Goal: Download file/media

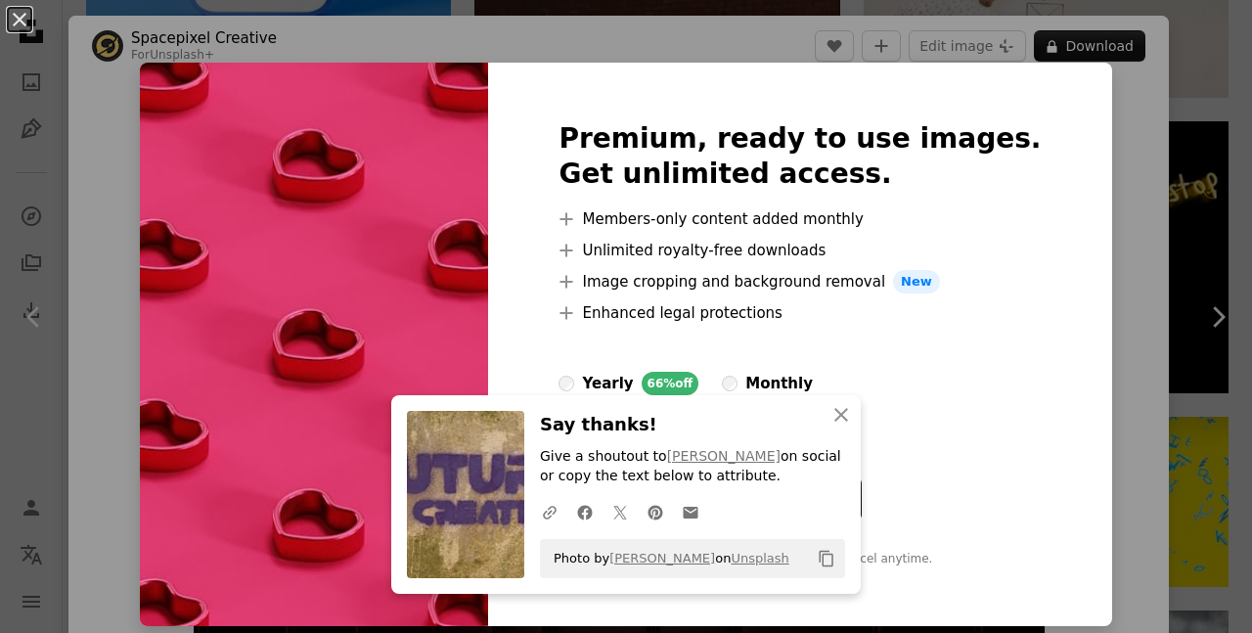
scroll to position [7409, 0]
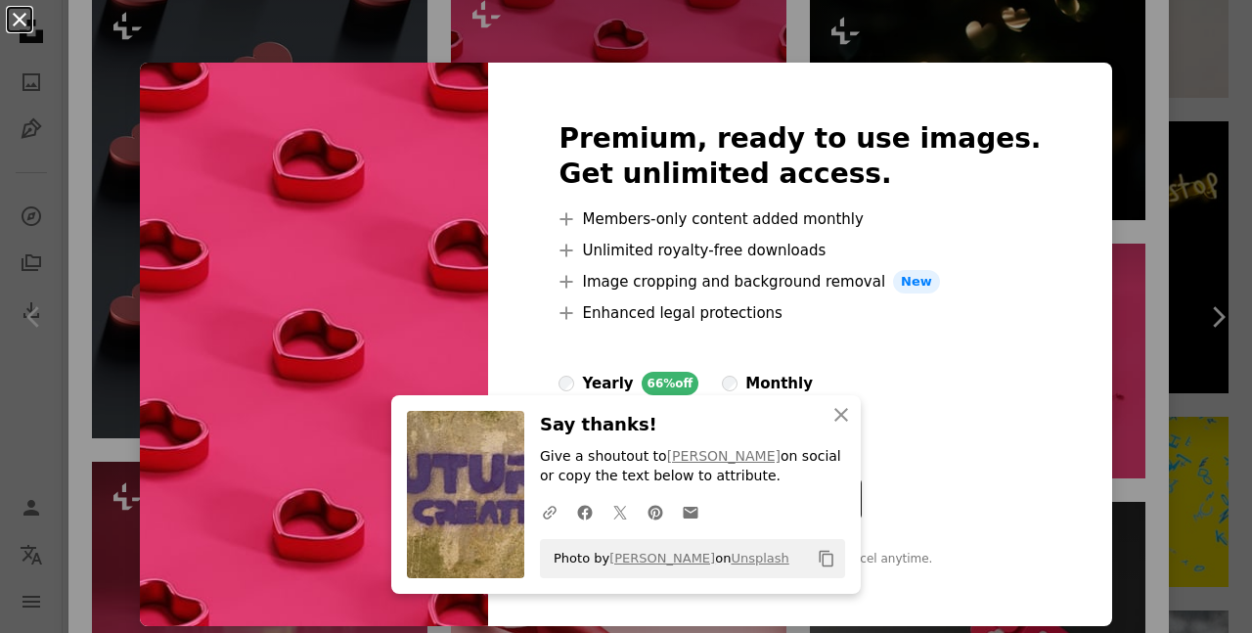
click at [15, 18] on button "An X shape" at bounding box center [19, 19] width 23 height 23
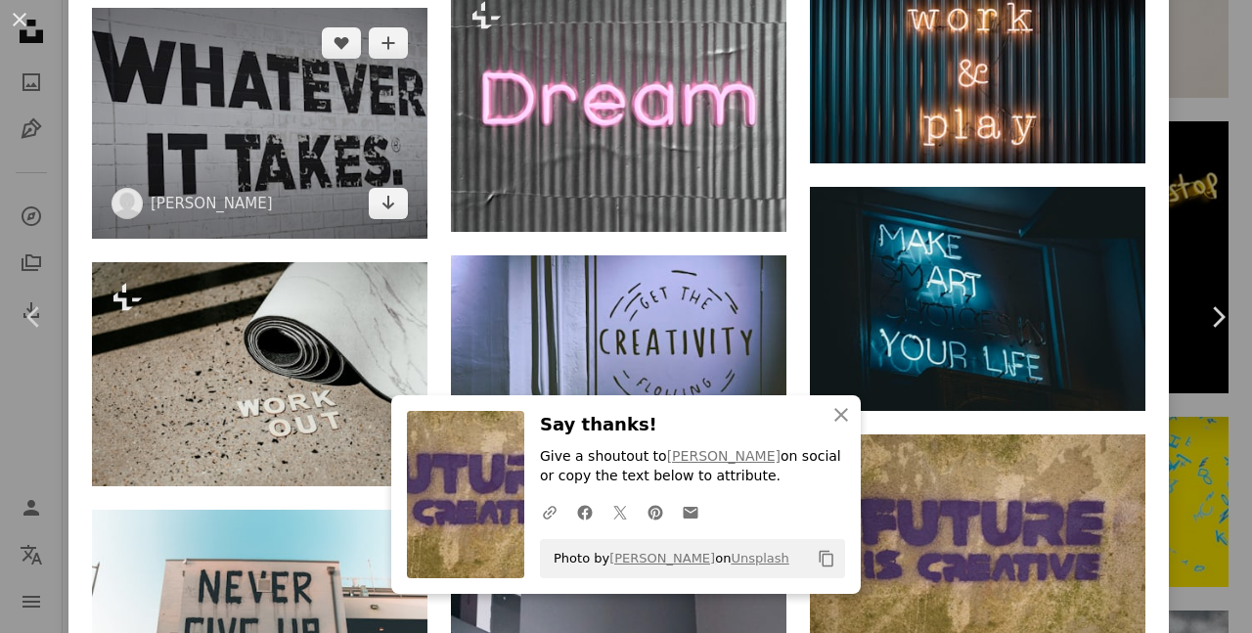
scroll to position [2346, 0]
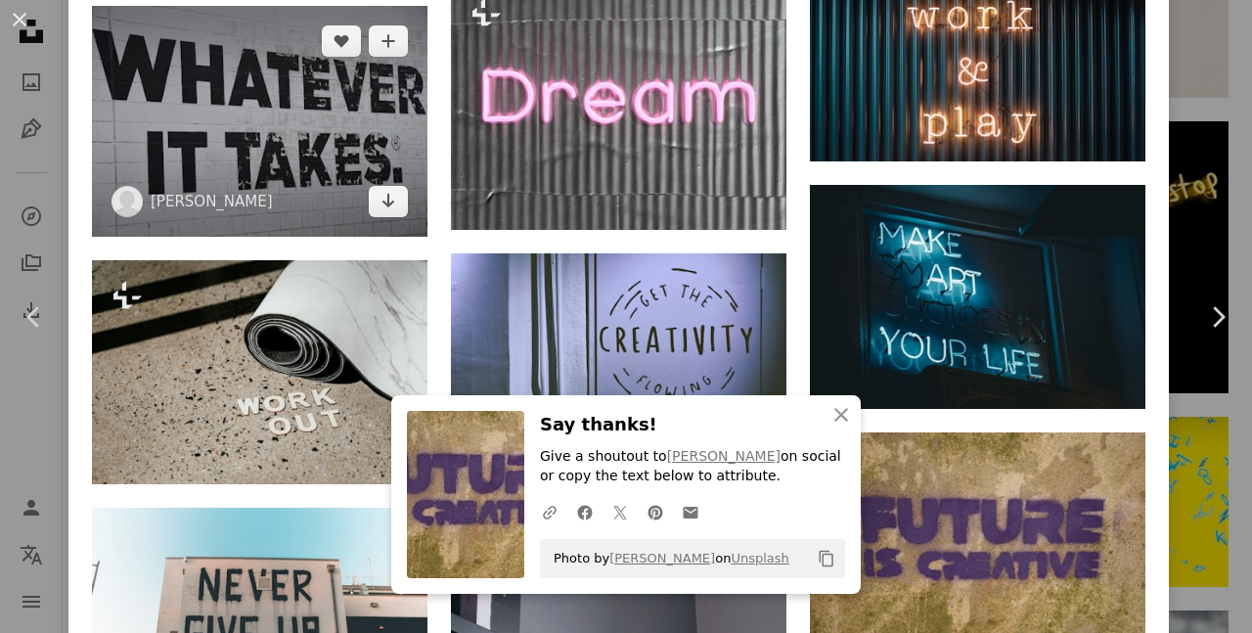
click at [291, 131] on img at bounding box center [260, 121] width 336 height 231
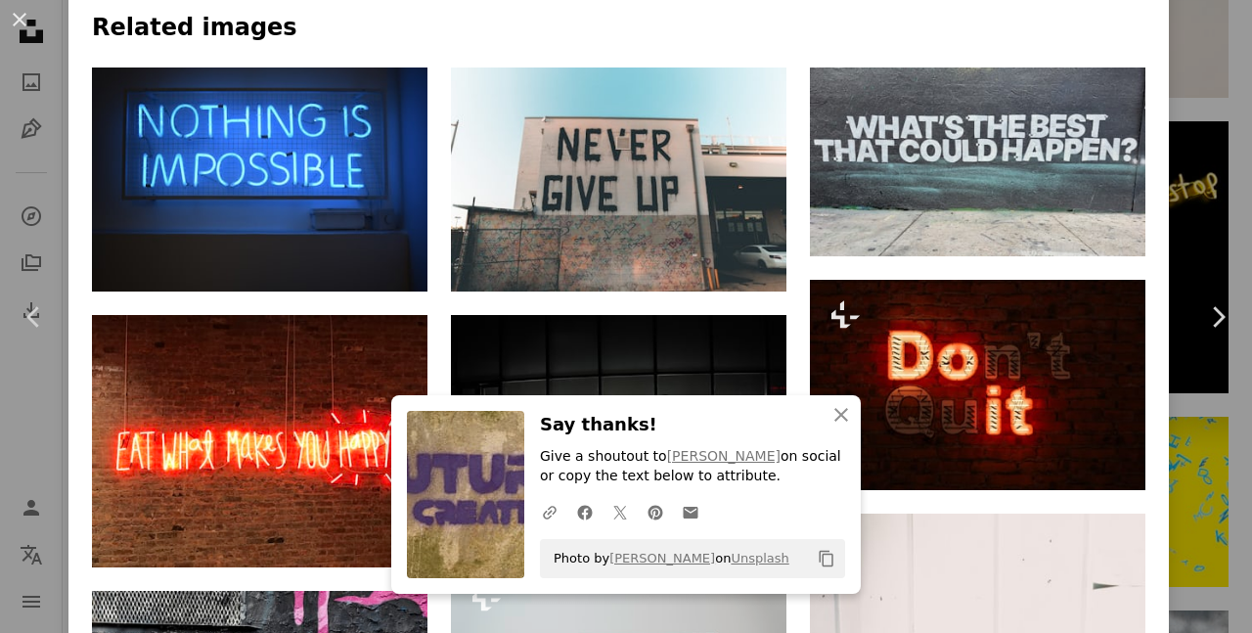
scroll to position [1275, 0]
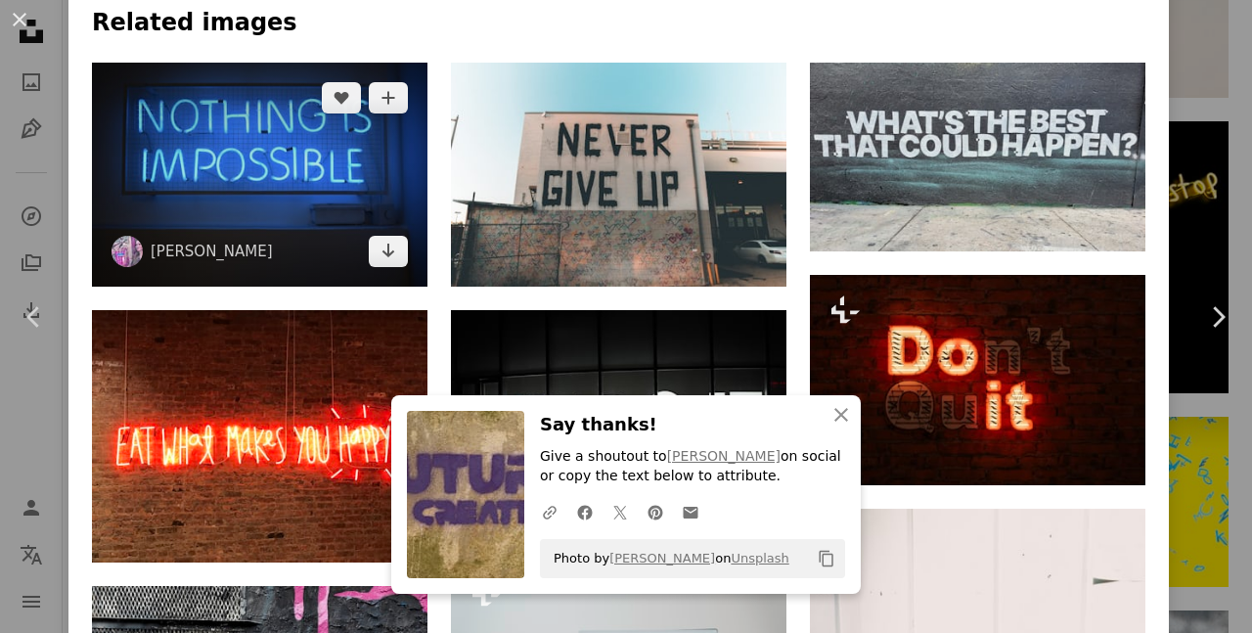
click at [265, 160] on img at bounding box center [260, 175] width 336 height 224
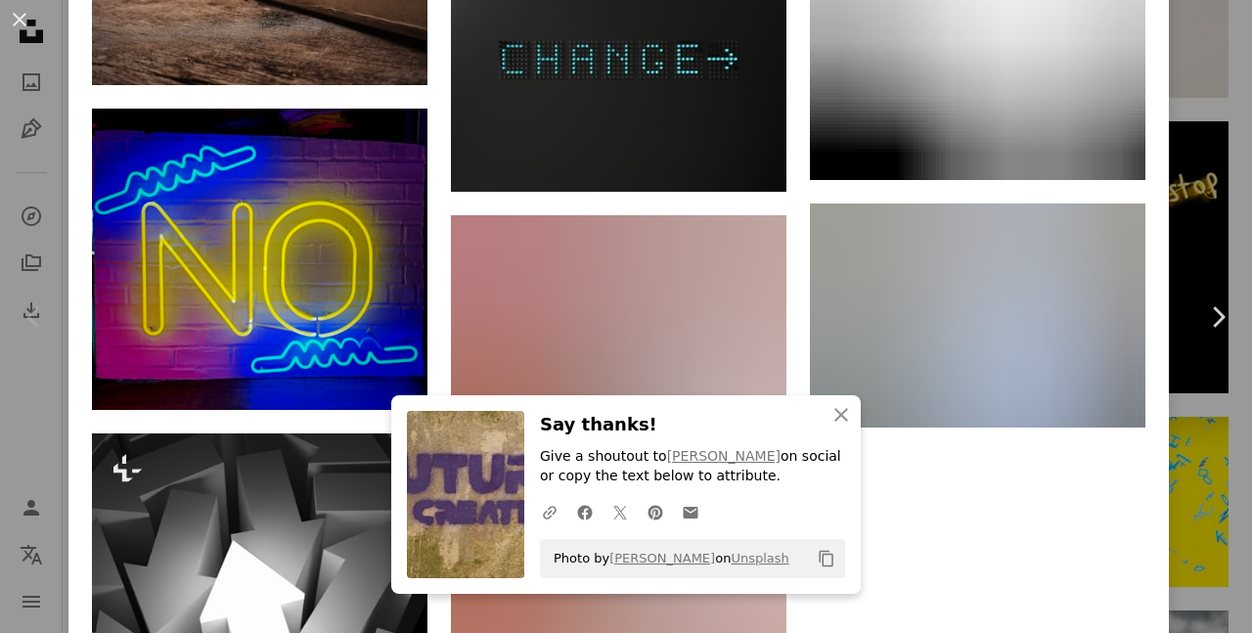
scroll to position [12861, 0]
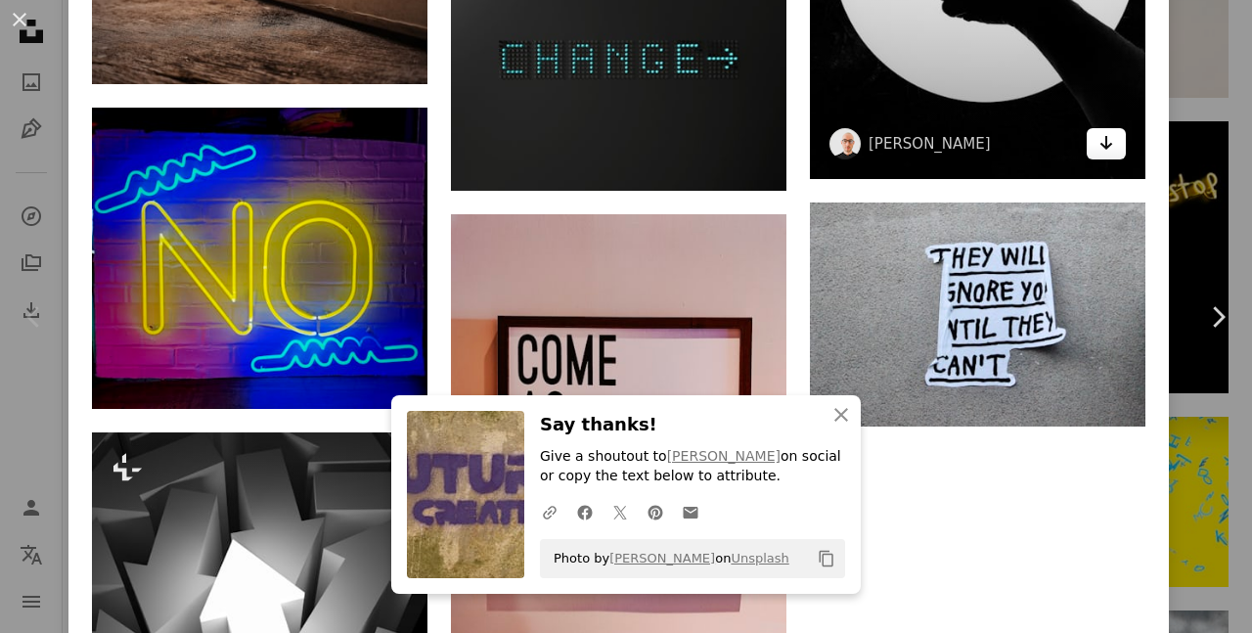
click at [1113, 150] on icon "Download" at bounding box center [1107, 143] width 13 height 14
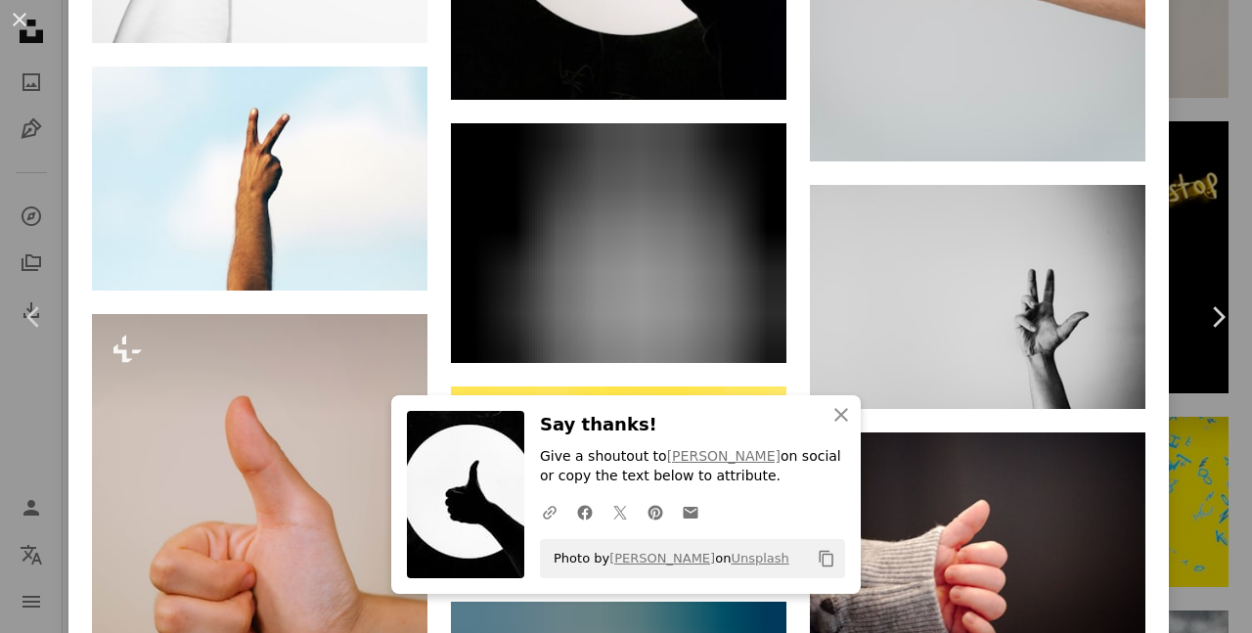
scroll to position [2844, 0]
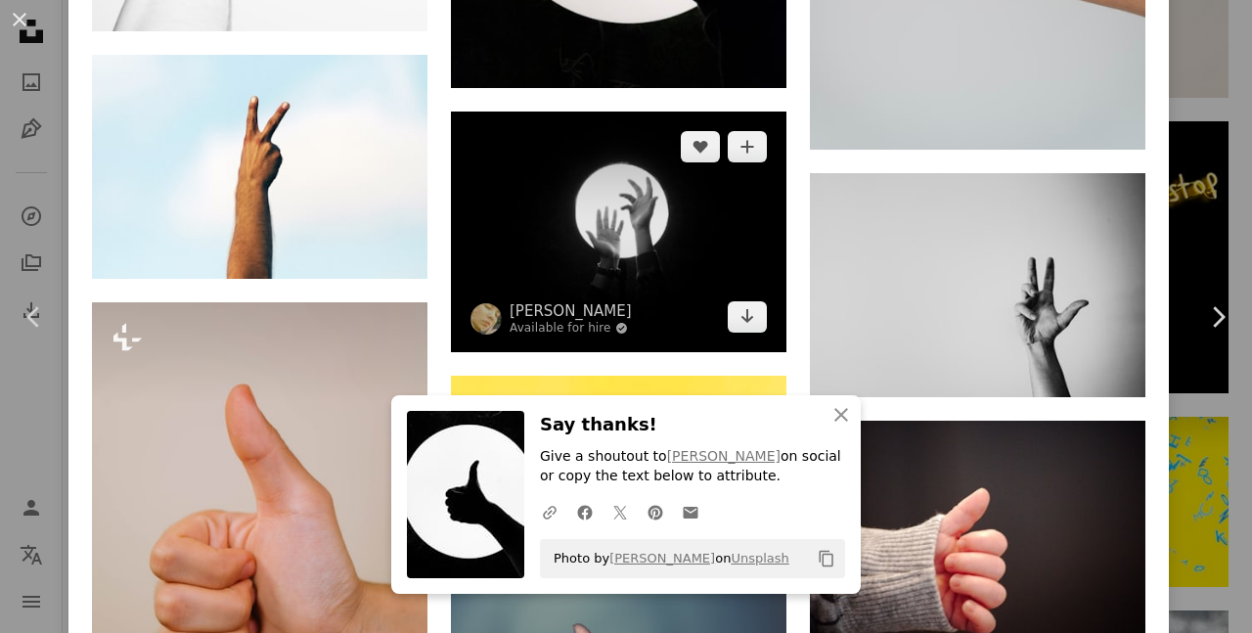
click at [596, 231] on img at bounding box center [619, 232] width 336 height 240
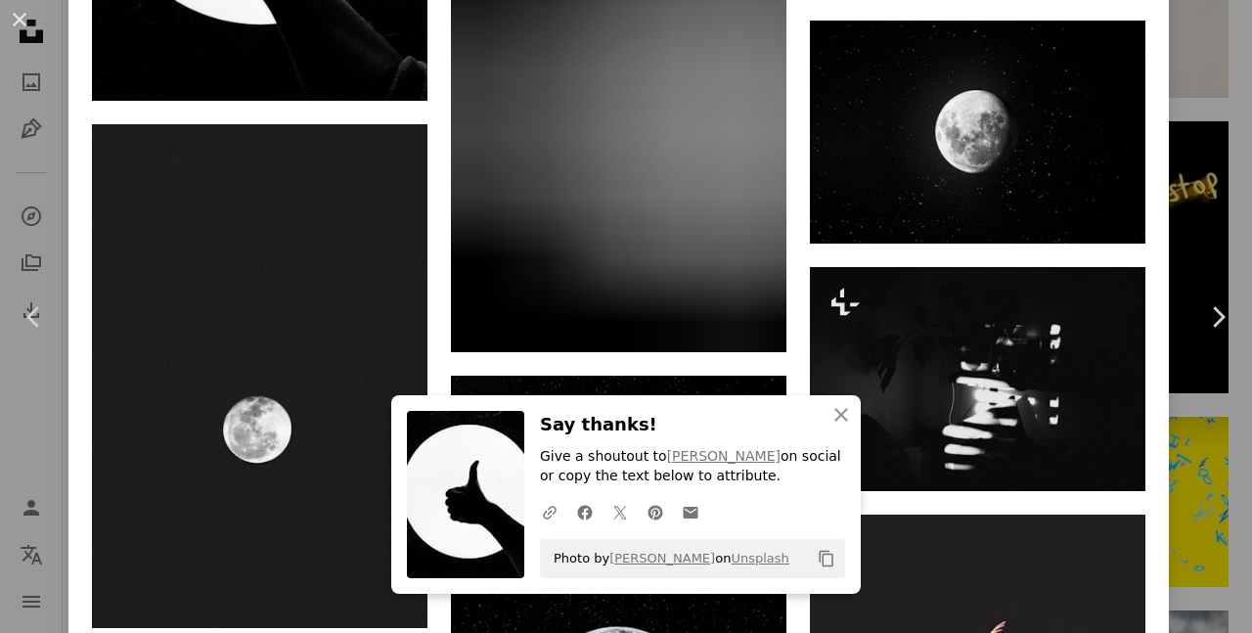
scroll to position [6455, 0]
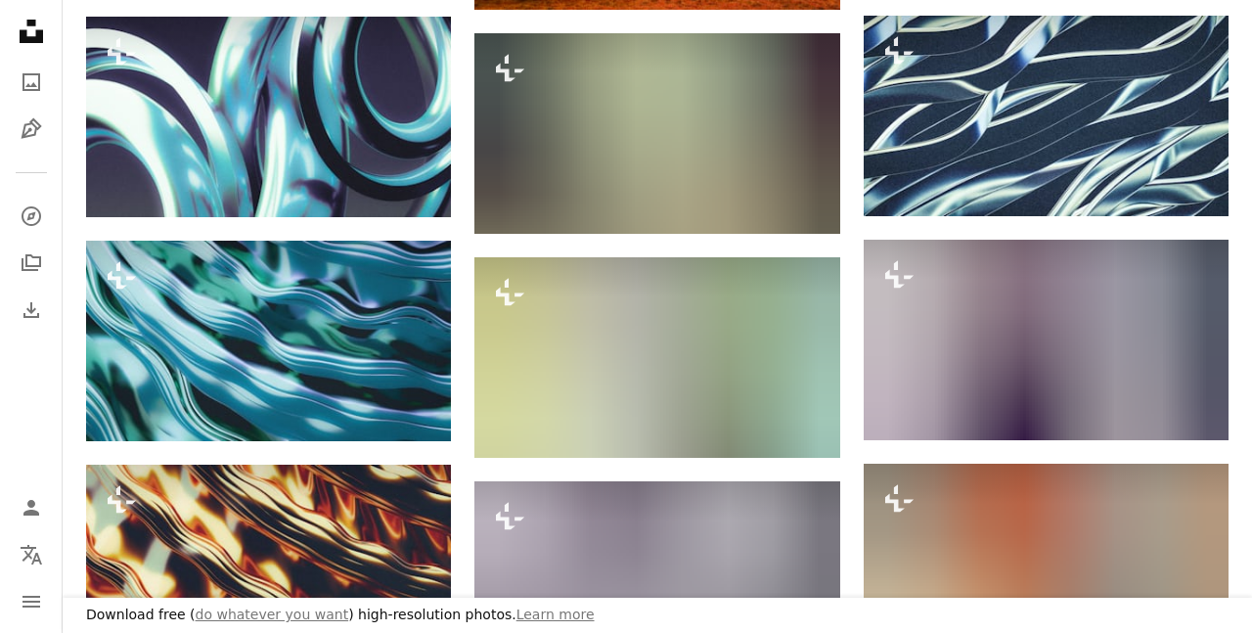
scroll to position [1524, 0]
